Goal: Task Accomplishment & Management: Manage account settings

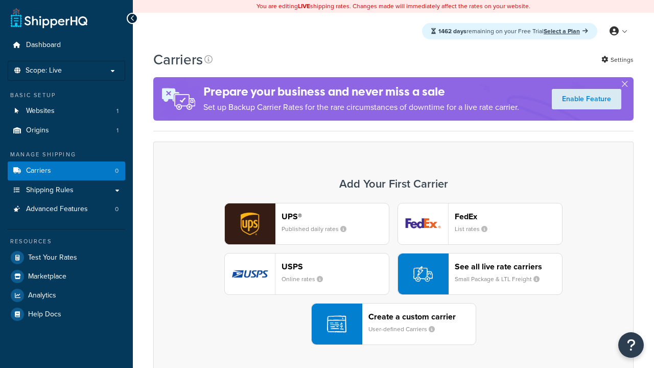
click at [508, 216] on header "FedEx" at bounding box center [508, 216] width 107 height 10
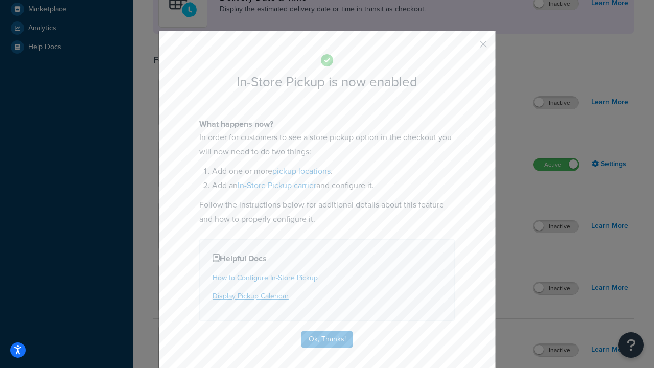
click at [468, 47] on button "button" at bounding box center [468, 47] width 3 height 3
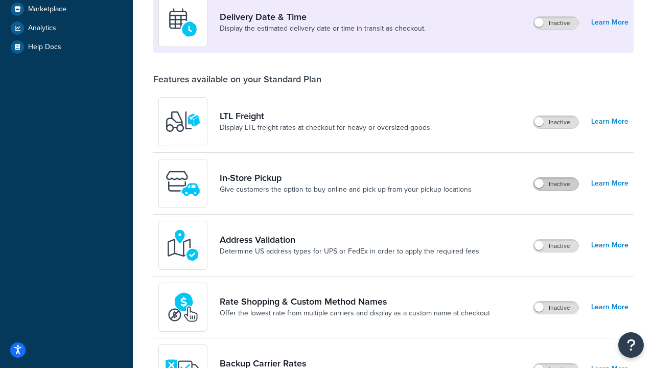
scroll to position [248, 0]
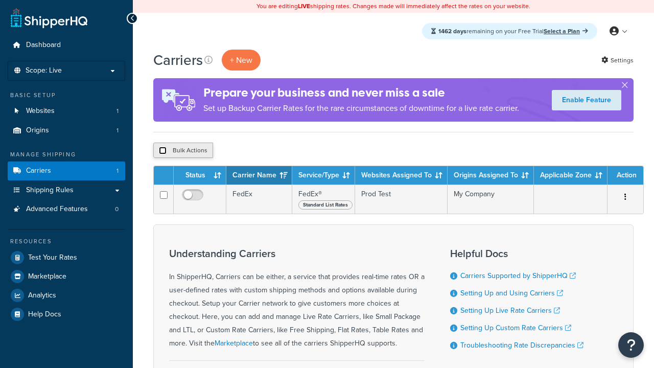
click at [162, 151] on input "checkbox" at bounding box center [163, 151] width 8 height 8
checkbox input "true"
click at [0, 0] on button "Delete" at bounding box center [0, 0] width 0 height 0
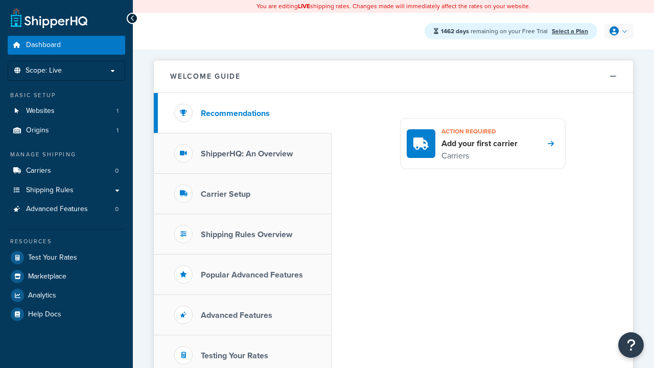
click at [617, 31] on icon at bounding box center [613, 31] width 9 height 9
click at [587, 52] on span "My Profile" at bounding box center [575, 52] width 29 height 10
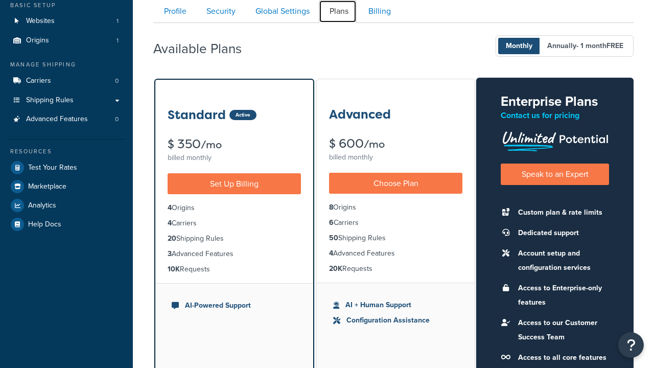
click at [338, 11] on link "Plans" at bounding box center [338, 11] width 38 height 23
click at [220, 11] on link "Security" at bounding box center [220, 11] width 48 height 23
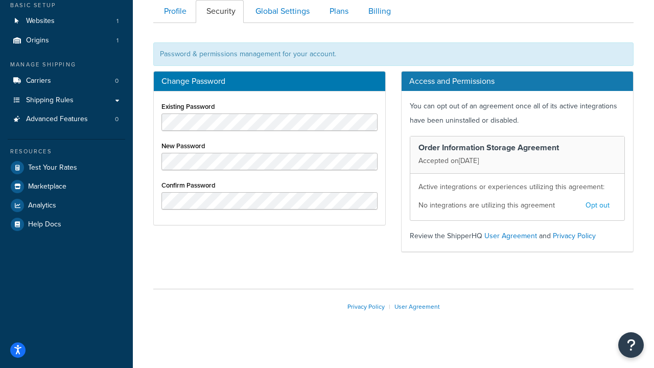
scroll to position [97, 0]
